Goal: Task Accomplishment & Management: Use online tool/utility

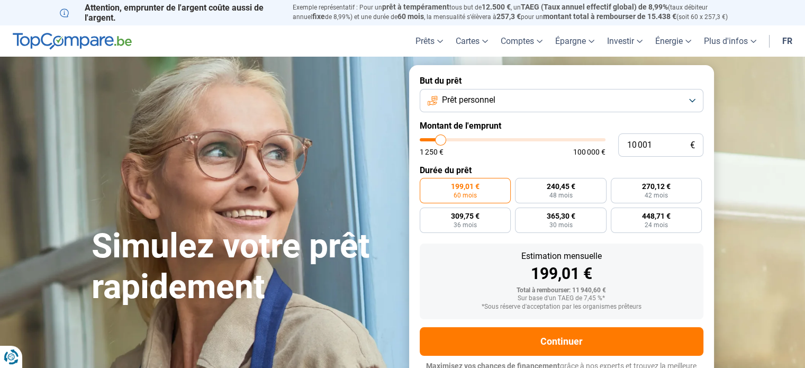
click at [690, 99] on button "Prêt personnel" at bounding box center [562, 100] width 284 height 23
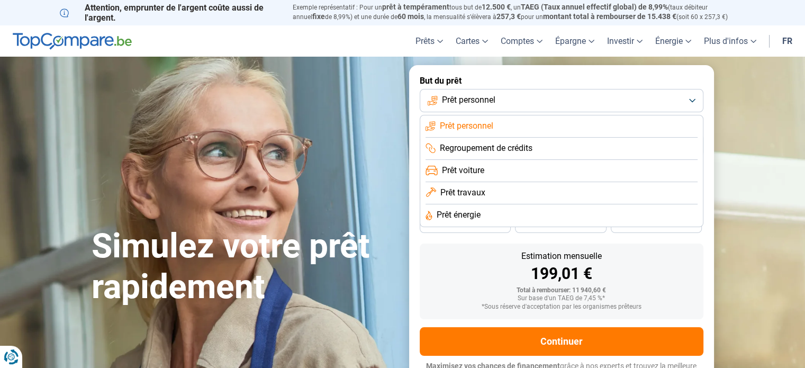
click at [461, 193] on span "Prêt travaux" at bounding box center [462, 193] width 45 height 12
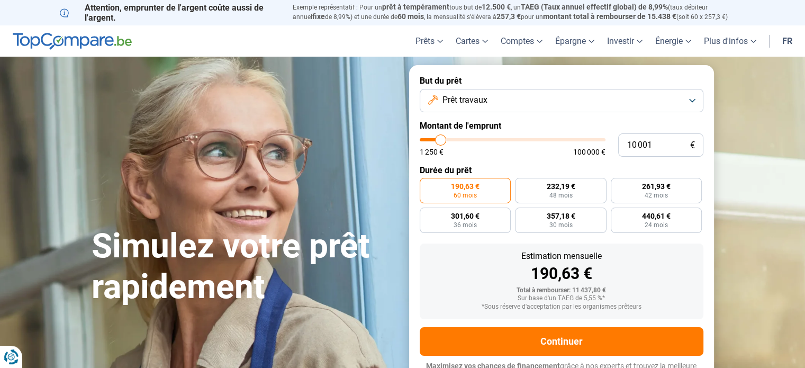
scroll to position [14, 0]
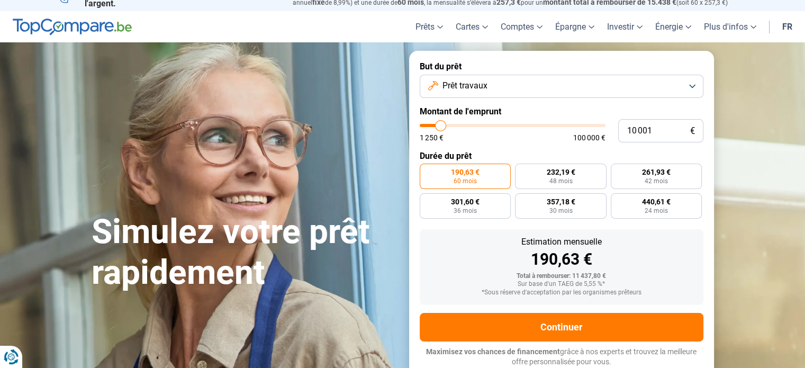
type input "45 000"
type input "45000"
click at [502, 124] on input "range" at bounding box center [513, 125] width 186 height 3
radio input "false"
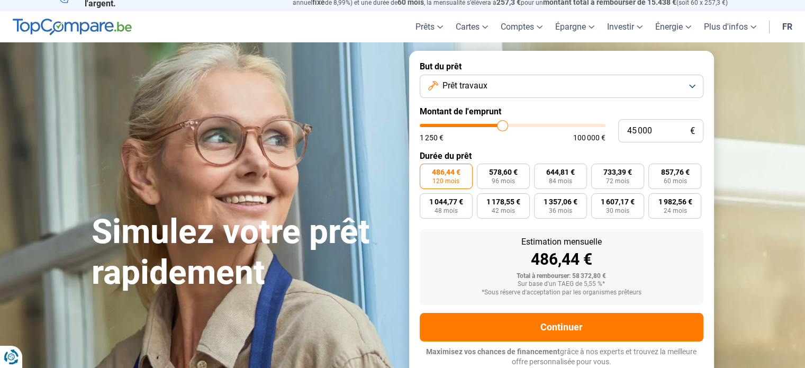
type input "34 500"
type input "34500"
click at [484, 124] on input "range" at bounding box center [513, 125] width 186 height 3
type input "26 500"
type input "26500"
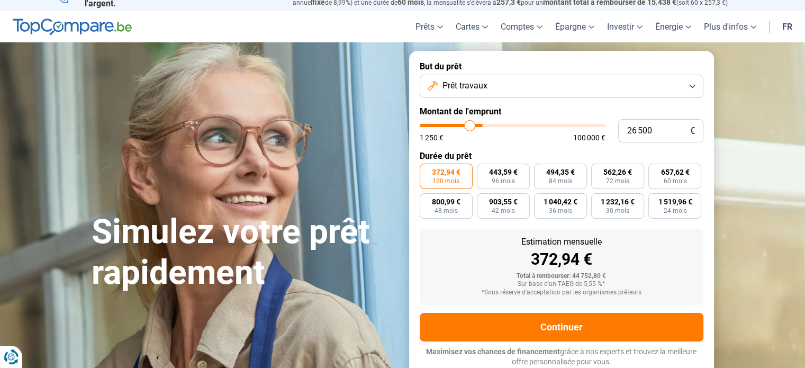
click at [469, 124] on input "range" at bounding box center [513, 125] width 186 height 3
type input "19 000"
type input "19000"
click at [456, 124] on input "range" at bounding box center [513, 125] width 186 height 3
radio input "true"
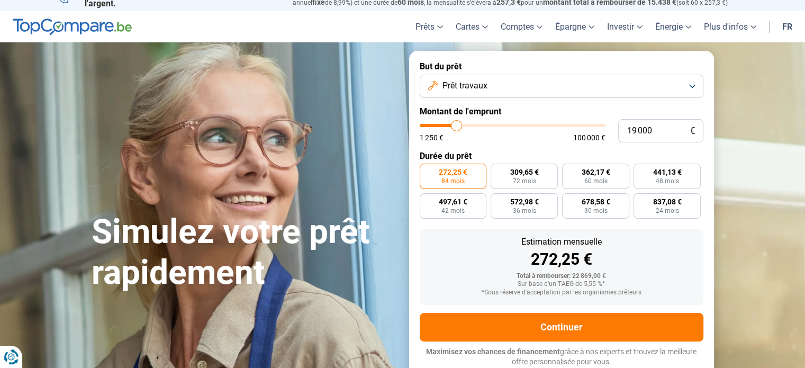
type input "12 750"
type input "12750"
click at [445, 126] on input "range" at bounding box center [513, 125] width 186 height 3
radio input "true"
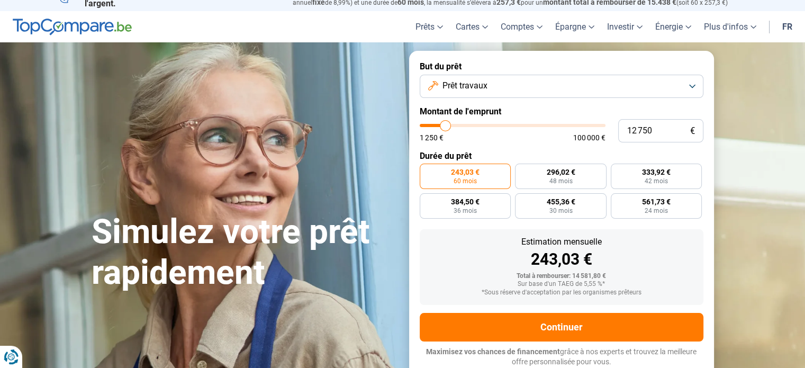
click at [445, 125] on input "range" at bounding box center [513, 125] width 186 height 3
click at [449, 125] on input "range" at bounding box center [513, 125] width 186 height 3
type input "17 000"
type input "17000"
click at [453, 126] on input "range" at bounding box center [513, 125] width 186 height 3
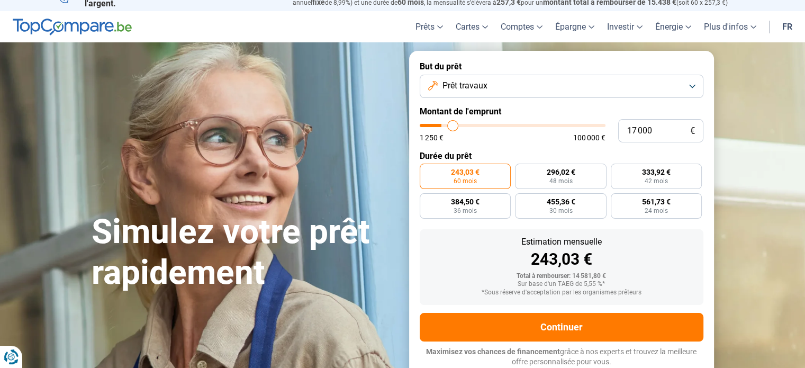
radio input "false"
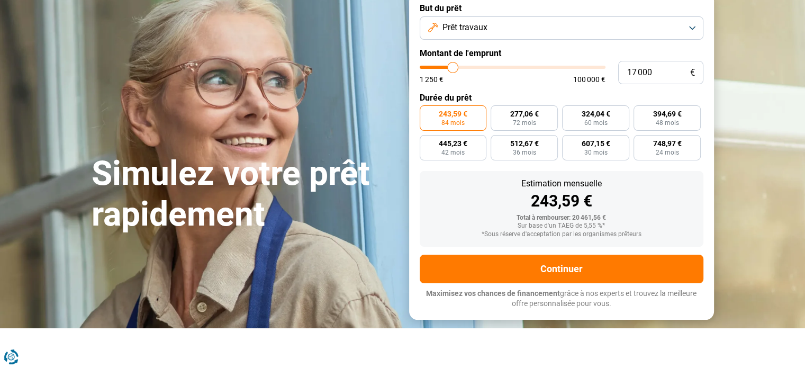
scroll to position [0, 0]
